Goal: Check status

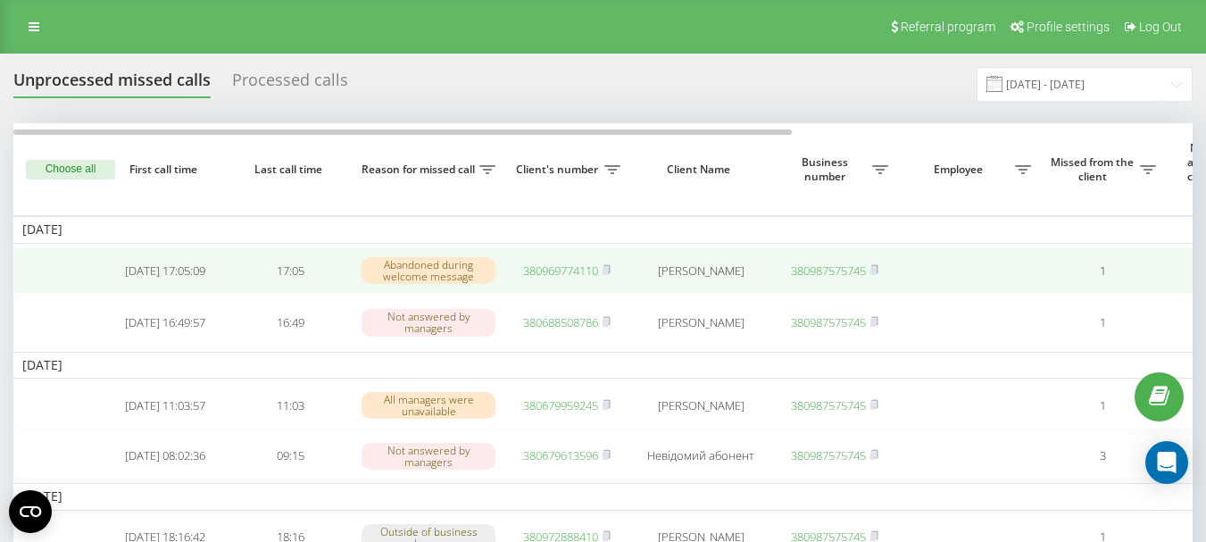
click at [578, 274] on link "380969774110" at bounding box center [560, 270] width 75 height 16
